Goal: Register for event/course

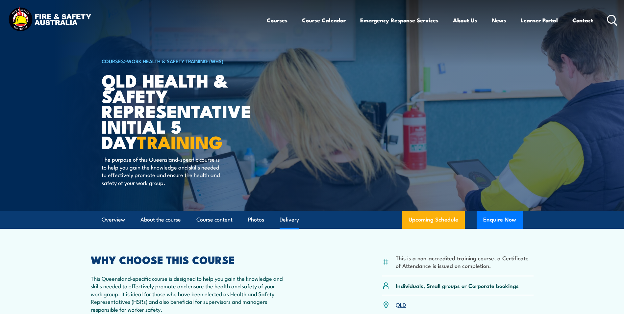
click at [288, 218] on link "Delivery" at bounding box center [288, 219] width 19 height 17
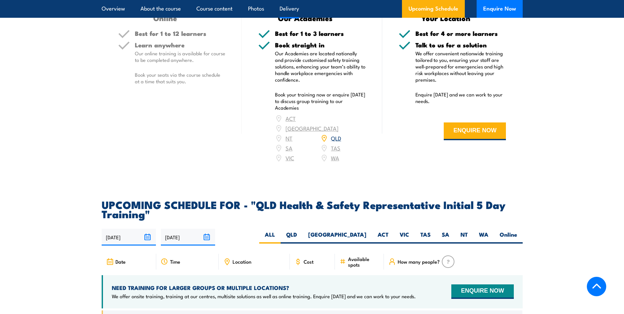
scroll to position [976, 0]
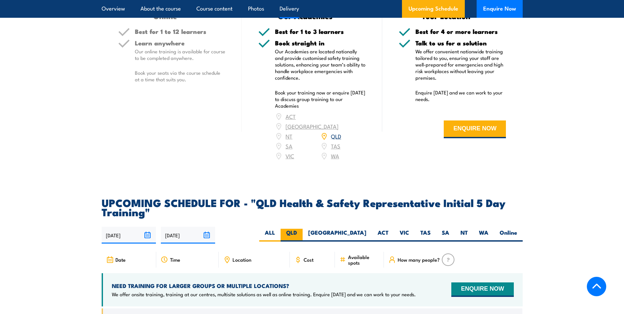
click at [303, 232] on label "QLD" at bounding box center [291, 235] width 22 height 13
click at [301, 232] on input "QLD" at bounding box center [299, 231] width 4 height 4
radio input "true"
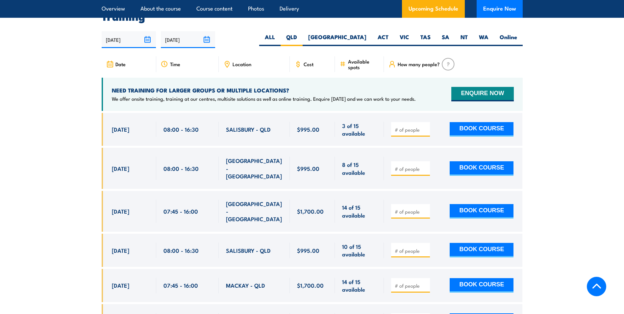
click at [235, 65] on span "Location" at bounding box center [241, 64] width 19 height 6
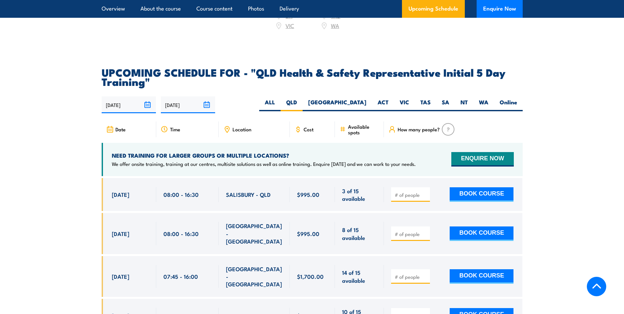
scroll to position [1105, 0]
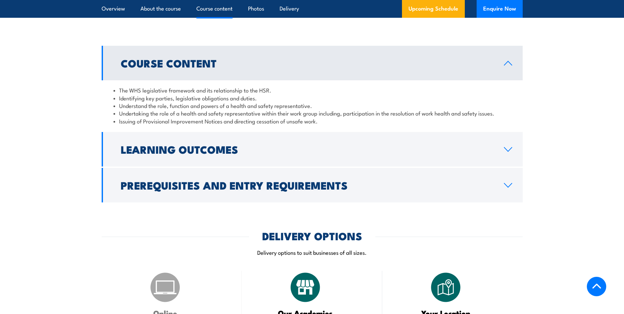
scroll to position [680, 0]
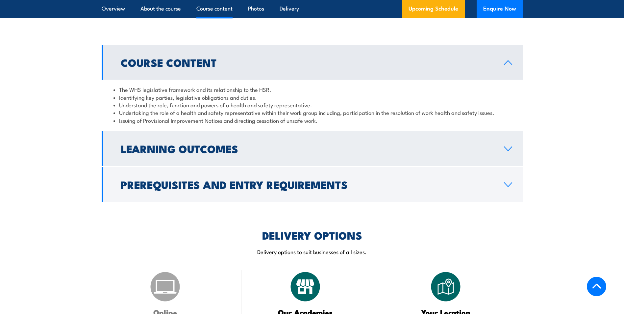
click at [152, 153] on h2 "Learning Outcomes" at bounding box center [307, 148] width 373 height 9
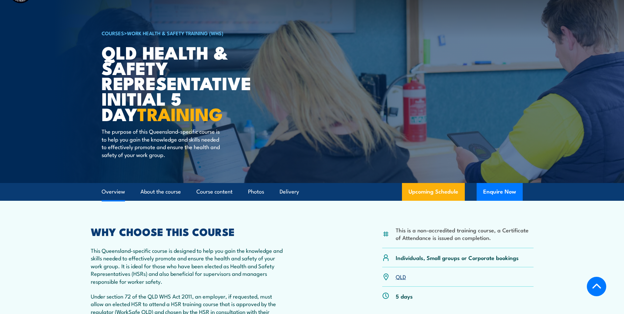
scroll to position [0, 0]
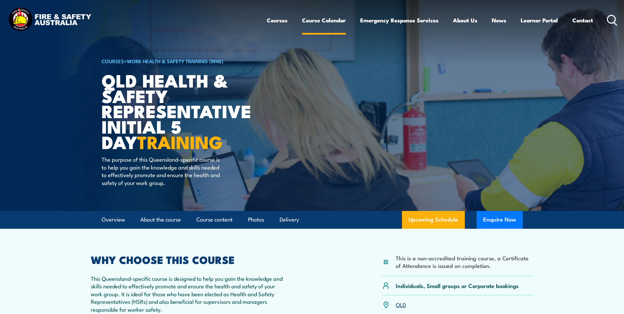
click at [314, 23] on link "Course Calendar" at bounding box center [324, 20] width 44 height 17
click at [316, 29] on li "Course Calendar" at bounding box center [324, 20] width 44 height 17
click at [310, 24] on link "Course Calendar" at bounding box center [324, 20] width 44 height 17
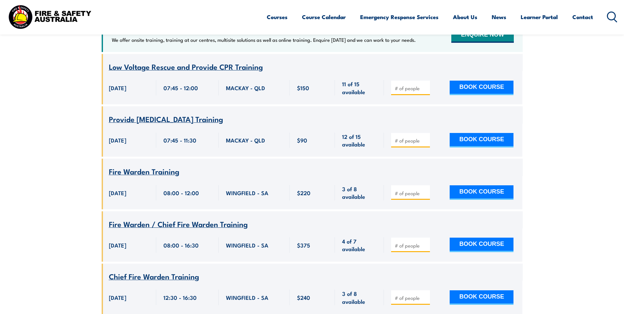
scroll to position [296, 0]
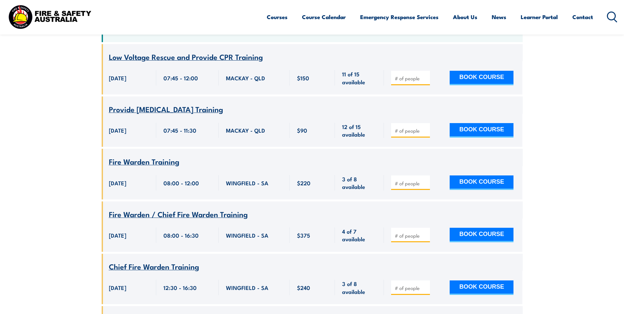
click at [151, 208] on span "Fire Warden / Chief Fire Warden Training" at bounding box center [178, 213] width 139 height 11
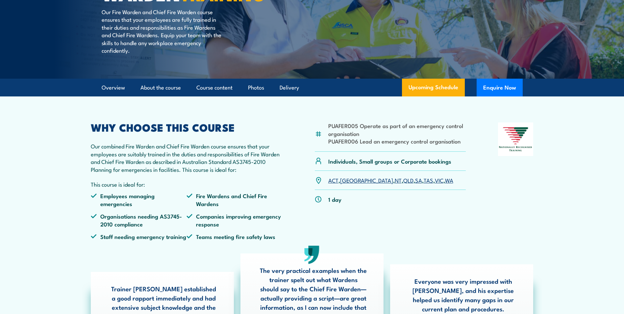
scroll to position [132, 0]
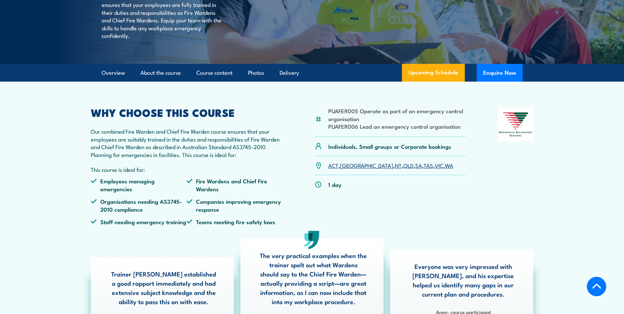
click at [403, 169] on link "QLD" at bounding box center [408, 165] width 10 height 8
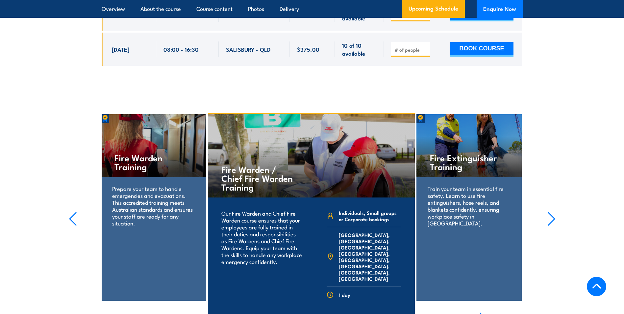
scroll to position [1592, 0]
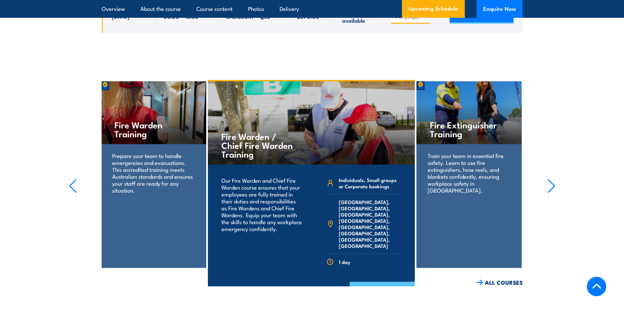
click at [378, 281] on link "COURSE DETAILS" at bounding box center [382, 289] width 65 height 17
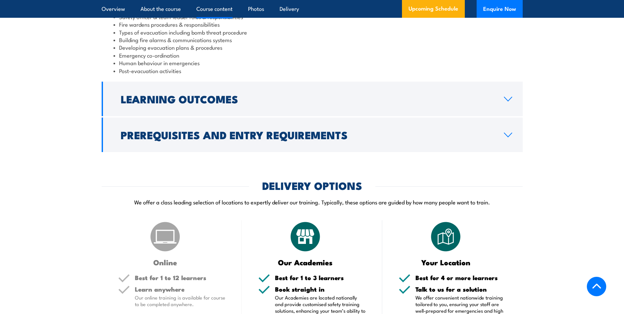
scroll to position [474, 0]
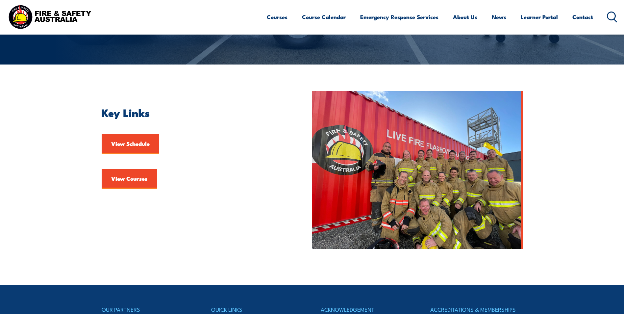
scroll to position [132, 0]
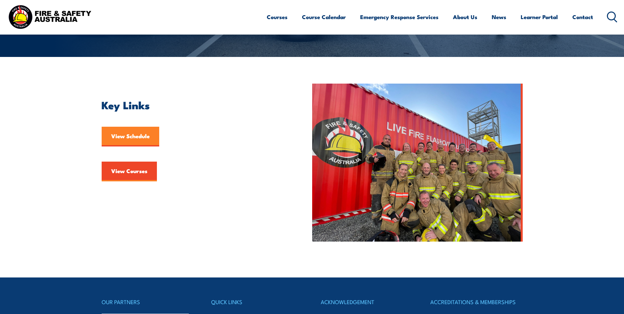
click at [122, 136] on link "View Schedule" at bounding box center [131, 137] width 58 height 20
click at [129, 174] on link "View Courses" at bounding box center [129, 171] width 55 height 20
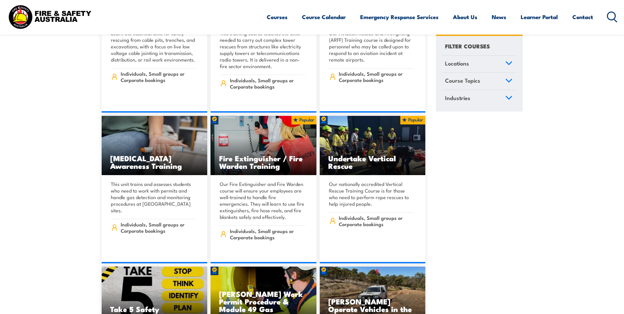
scroll to position [2400, 0]
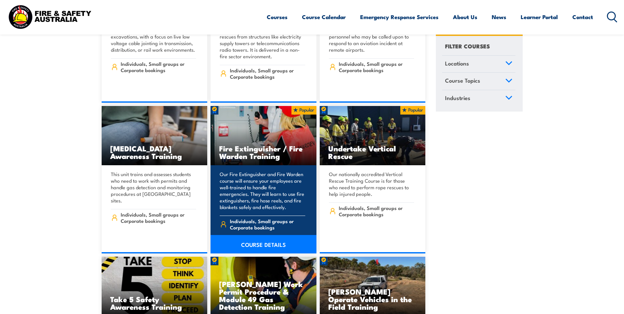
click at [255, 235] on link "COURSE DETAILS" at bounding box center [263, 244] width 106 height 18
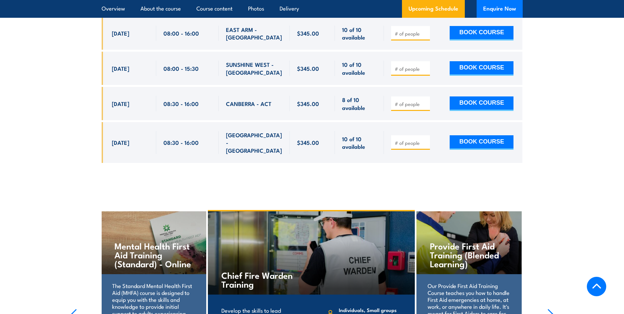
scroll to position [2663, 0]
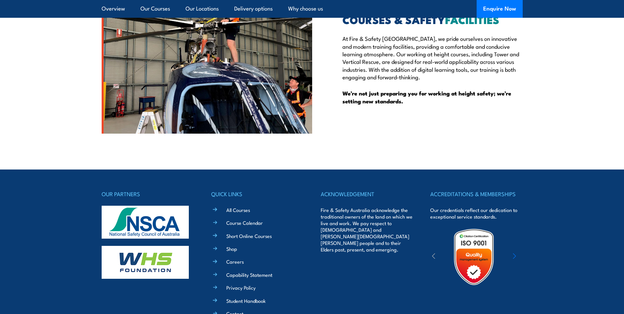
scroll to position [1833, 0]
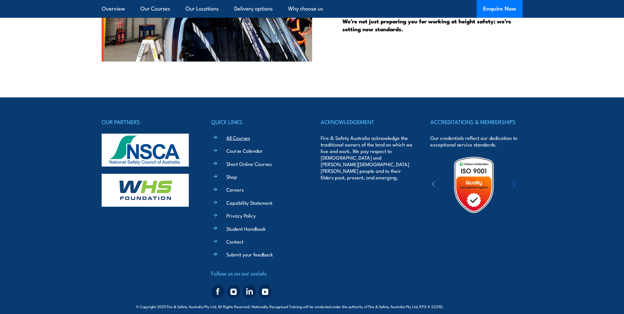
click at [237, 134] on link "All Courses" at bounding box center [238, 137] width 24 height 7
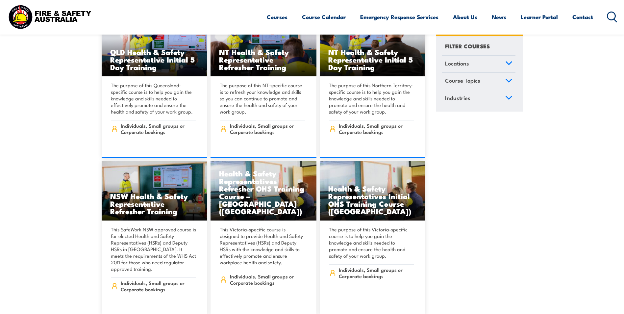
scroll to position [3189, 0]
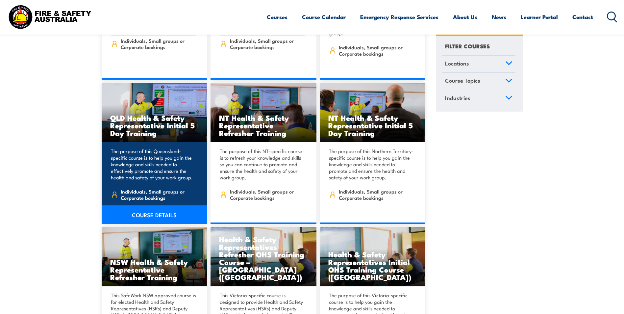
click at [135, 114] on h3 "QLD Health & Safety Representative Initial 5 Day Training" at bounding box center [154, 125] width 89 height 23
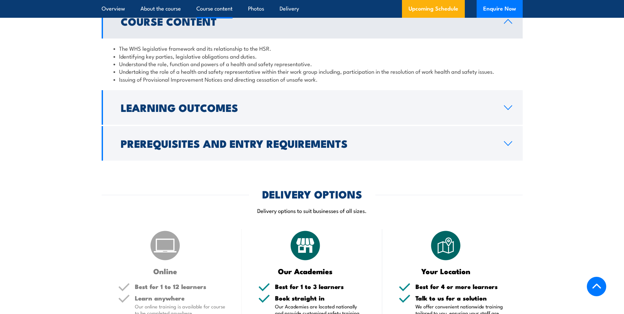
scroll to position [756, 0]
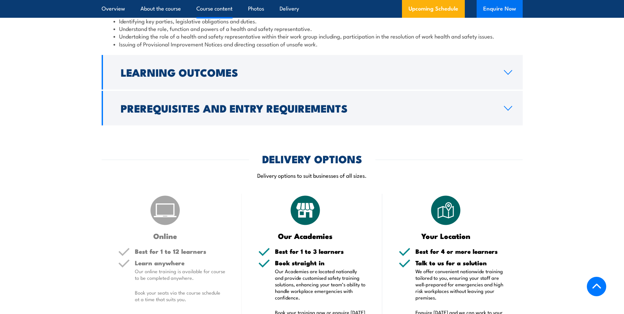
click at [485, 10] on button "Enquire Now" at bounding box center [499, 9] width 46 height 18
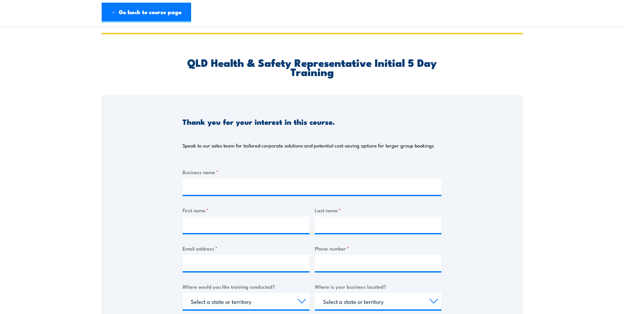
scroll to position [230, 0]
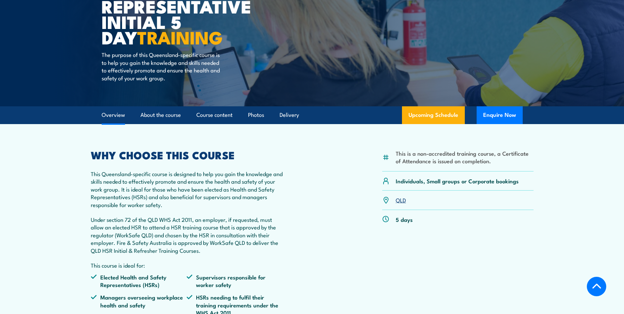
scroll to position [102, 0]
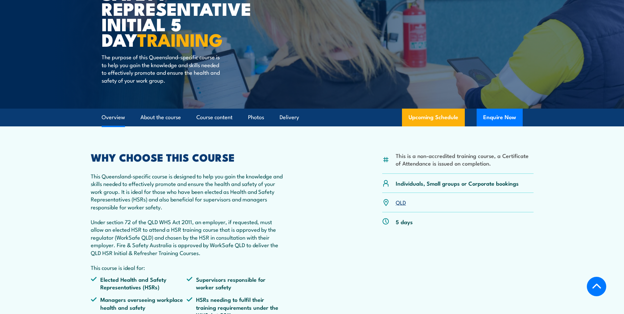
click at [109, 120] on link "Overview" at bounding box center [113, 117] width 23 height 17
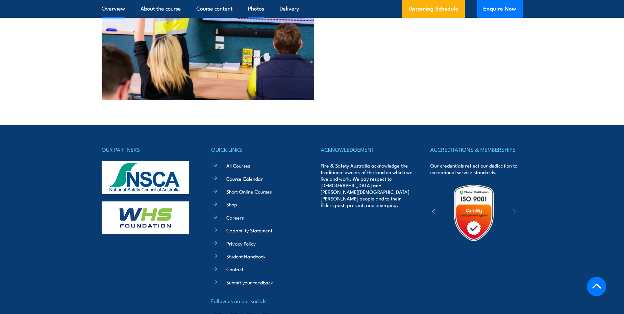
scroll to position [2011, 0]
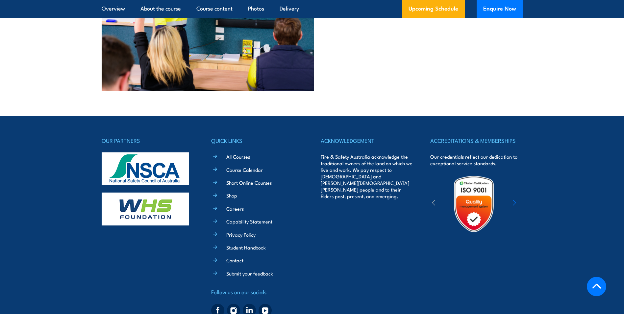
click at [233, 256] on link "Contact" at bounding box center [234, 259] width 17 height 7
